Goal: Task Accomplishment & Management: Manage account settings

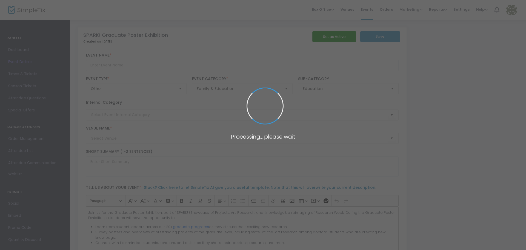
type input "SPARK! Graduate Poster Exhibition"
type textarea "Join us for the Graduate Poster Exhibition, part of SPARK!(Showcase of Projects…"
type input "Register Now"
type input "Campus Center"
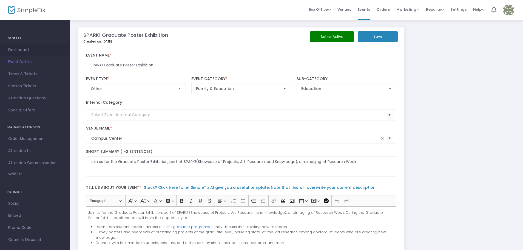
click at [34, 47] on span "Dashboard" at bounding box center [34, 49] width 53 height 7
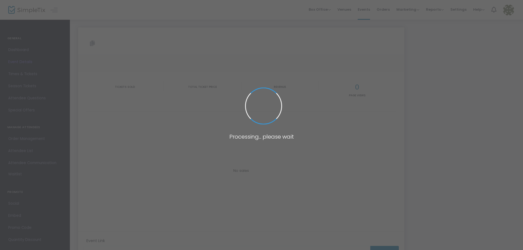
type input "[URL][DOMAIN_NAME]"
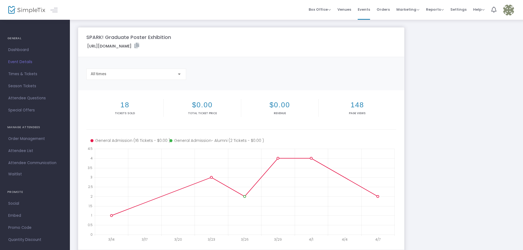
click at [366, 11] on span "Events" at bounding box center [364, 9] width 12 height 14
